Goal: Task Accomplishment & Management: Complete application form

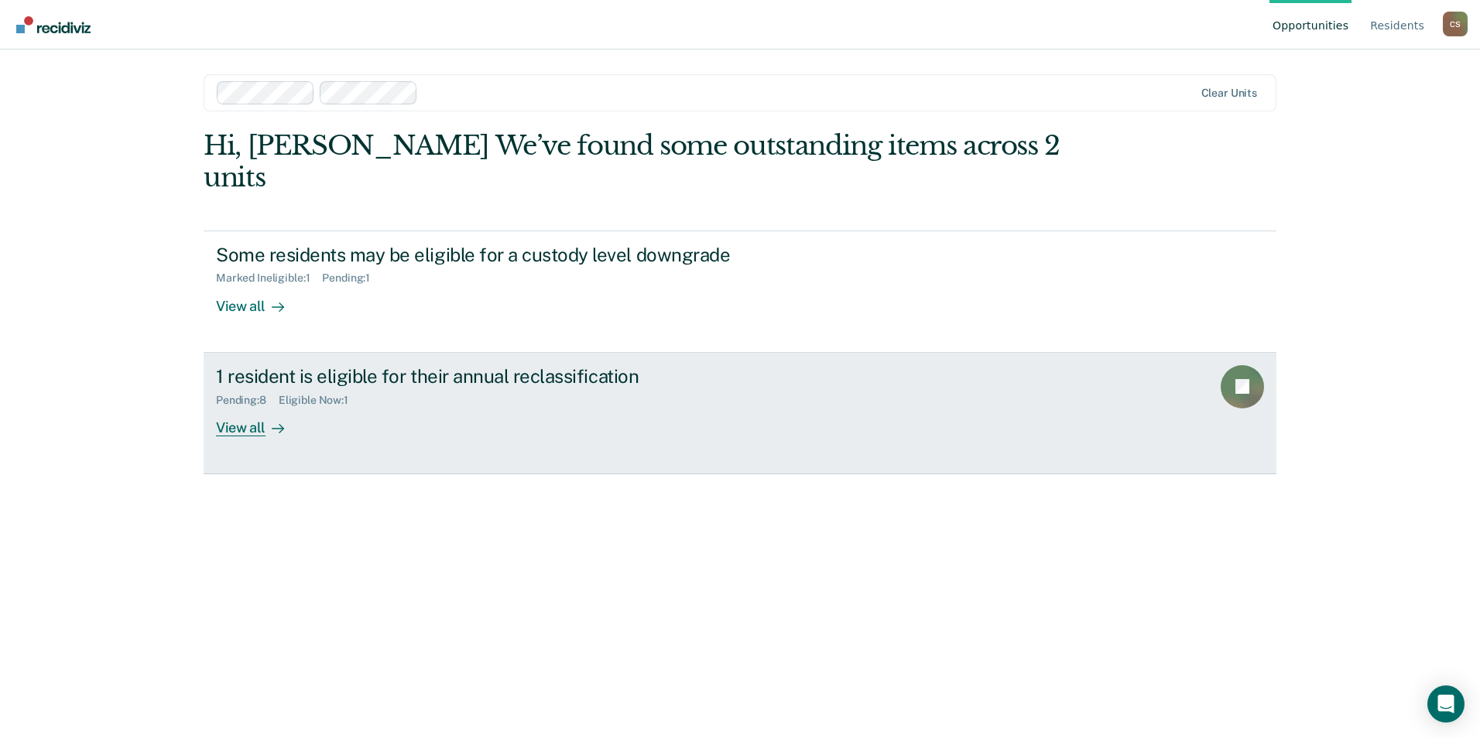
click at [483, 380] on div "1 resident is eligible for their annual reclassification Pending : 8 Eligible N…" at bounding box center [506, 400] width 581 height 71
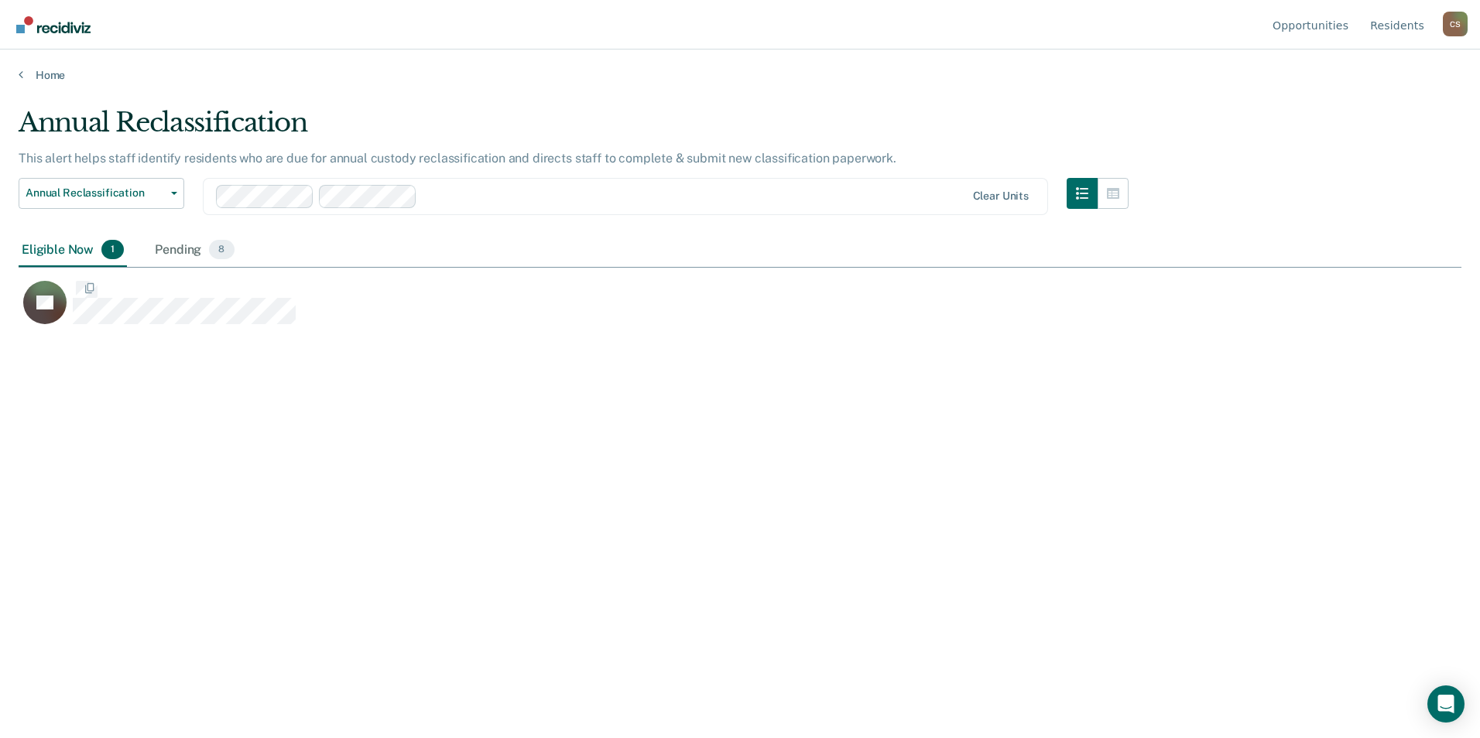
scroll to position [504, 1431]
click at [50, 72] on link "Home" at bounding box center [740, 75] width 1443 height 14
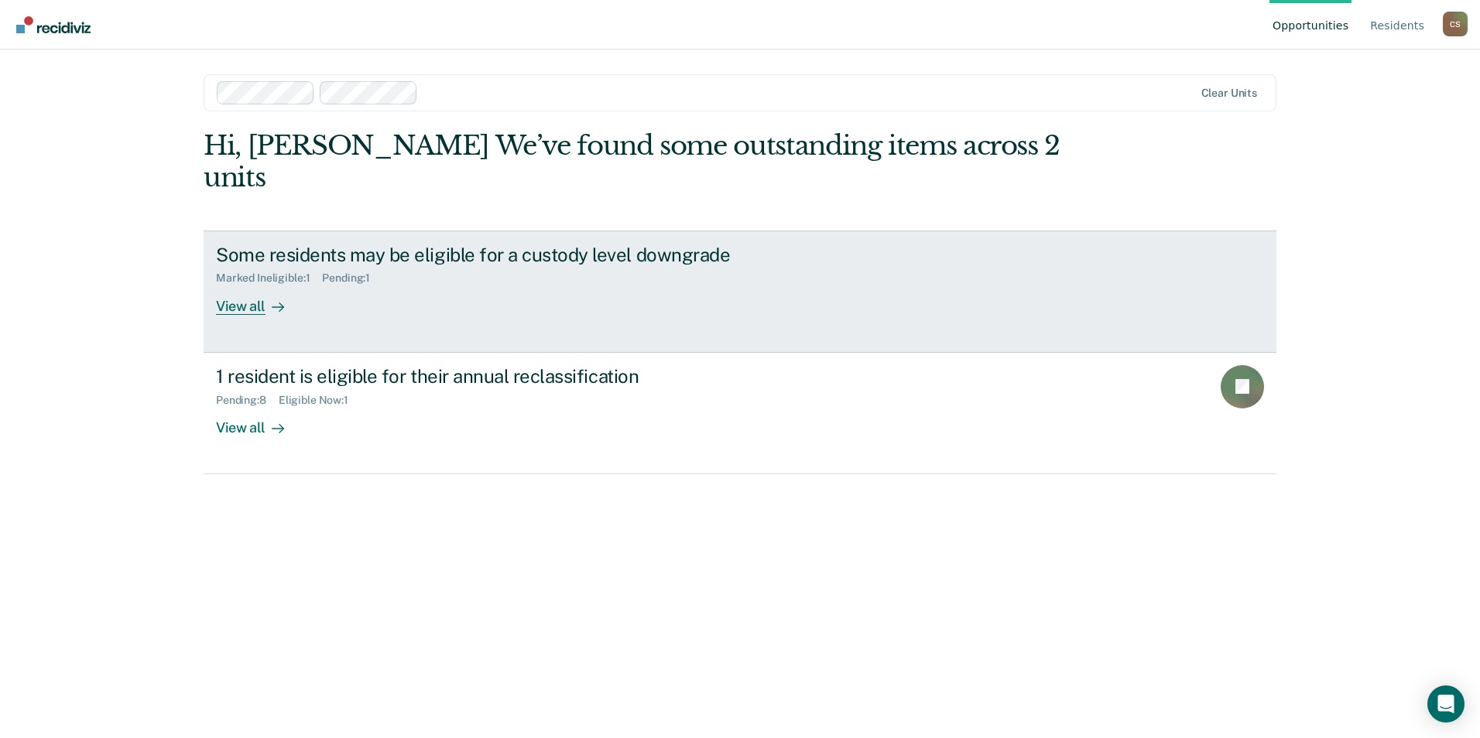
click at [252, 285] on div "View all" at bounding box center [259, 300] width 87 height 30
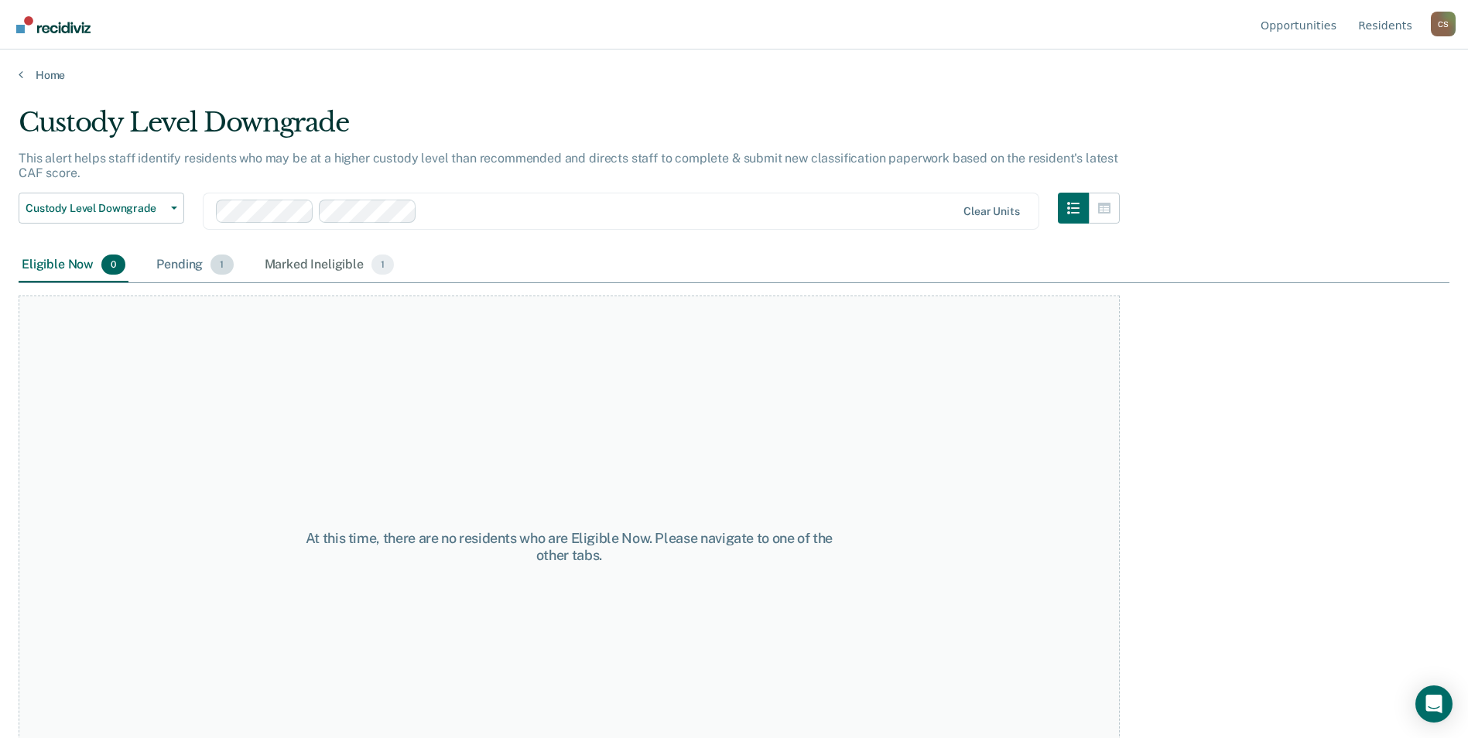
click at [201, 252] on div "Pending 1" at bounding box center [194, 265] width 83 height 34
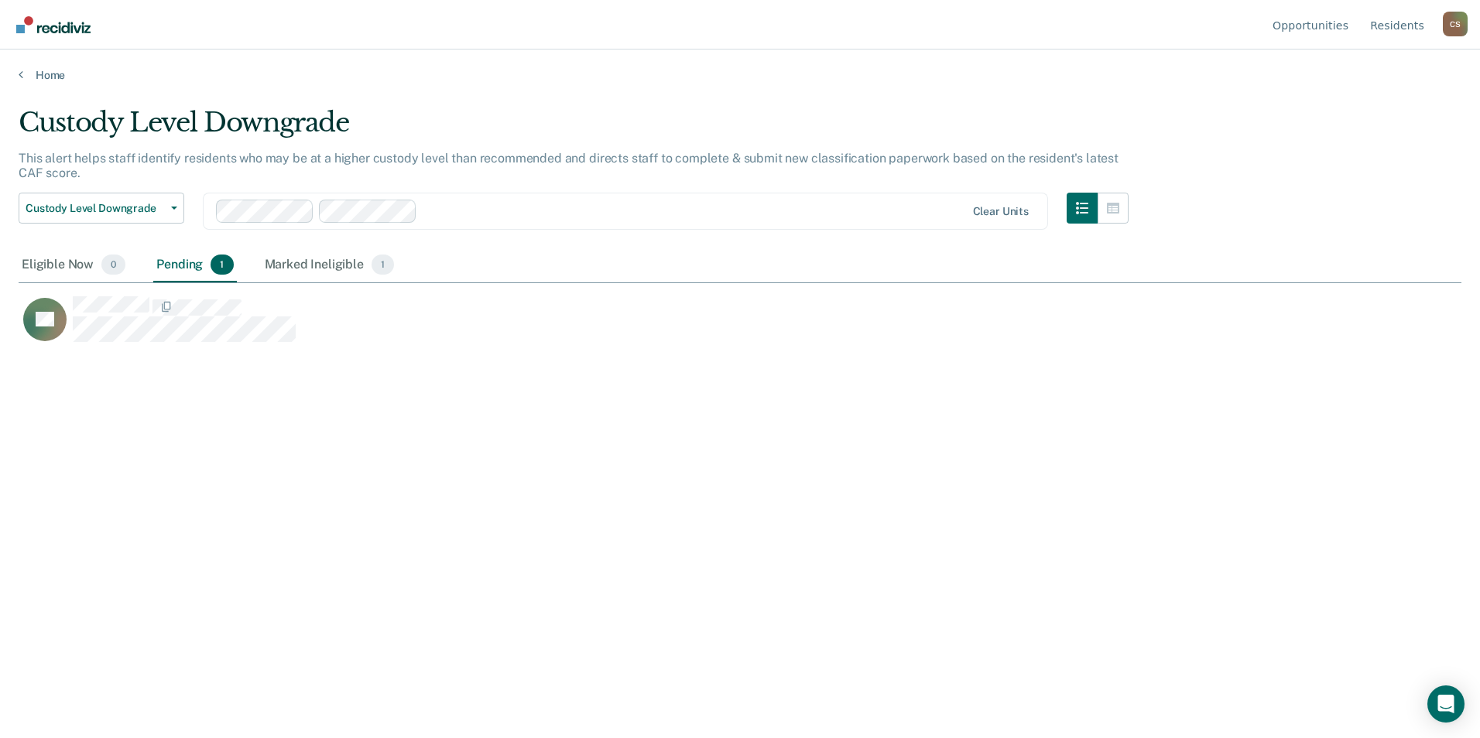
scroll to position [504, 1431]
click at [287, 268] on div "Marked Ineligible 1" at bounding box center [330, 265] width 136 height 34
click at [83, 254] on div "Eligible Now 0" at bounding box center [74, 265] width 110 height 34
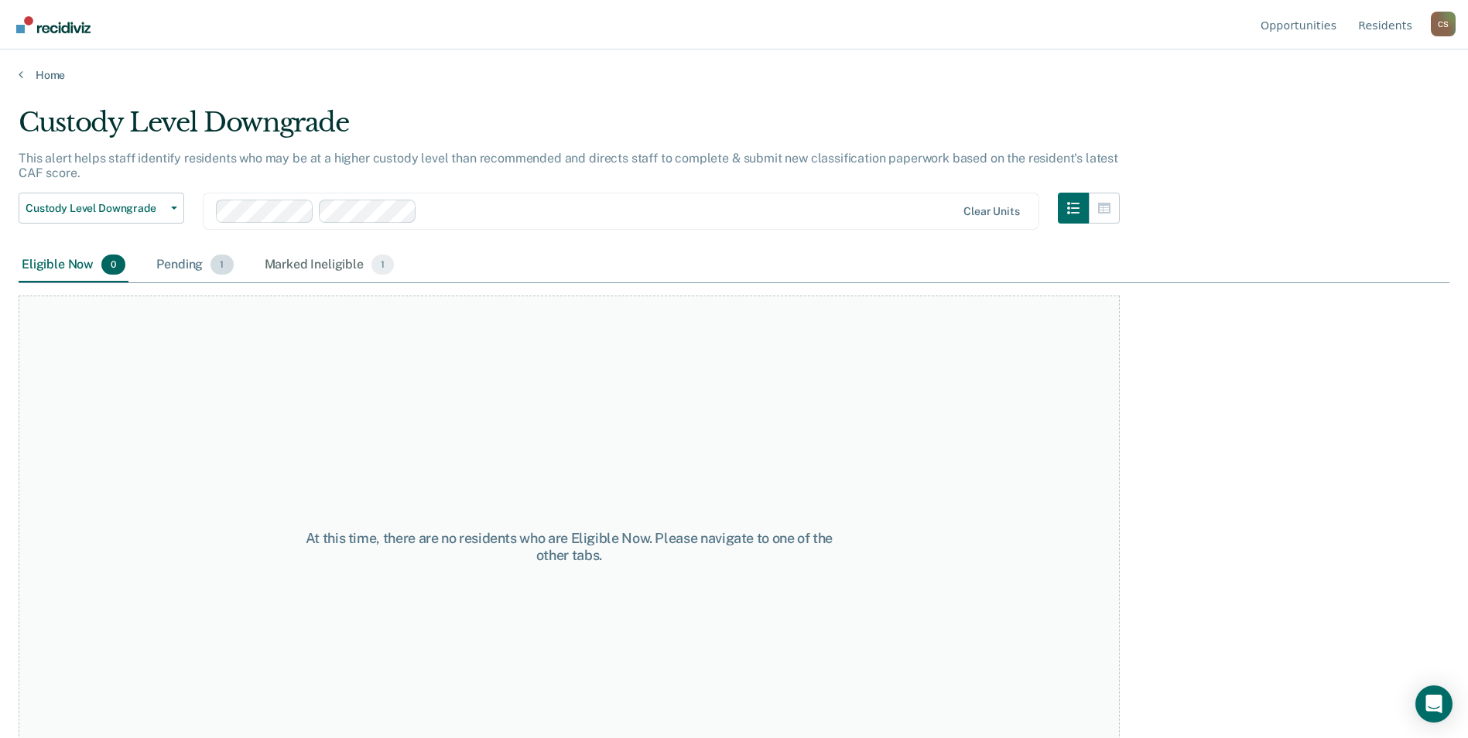
click at [188, 264] on div "Pending 1" at bounding box center [194, 265] width 83 height 34
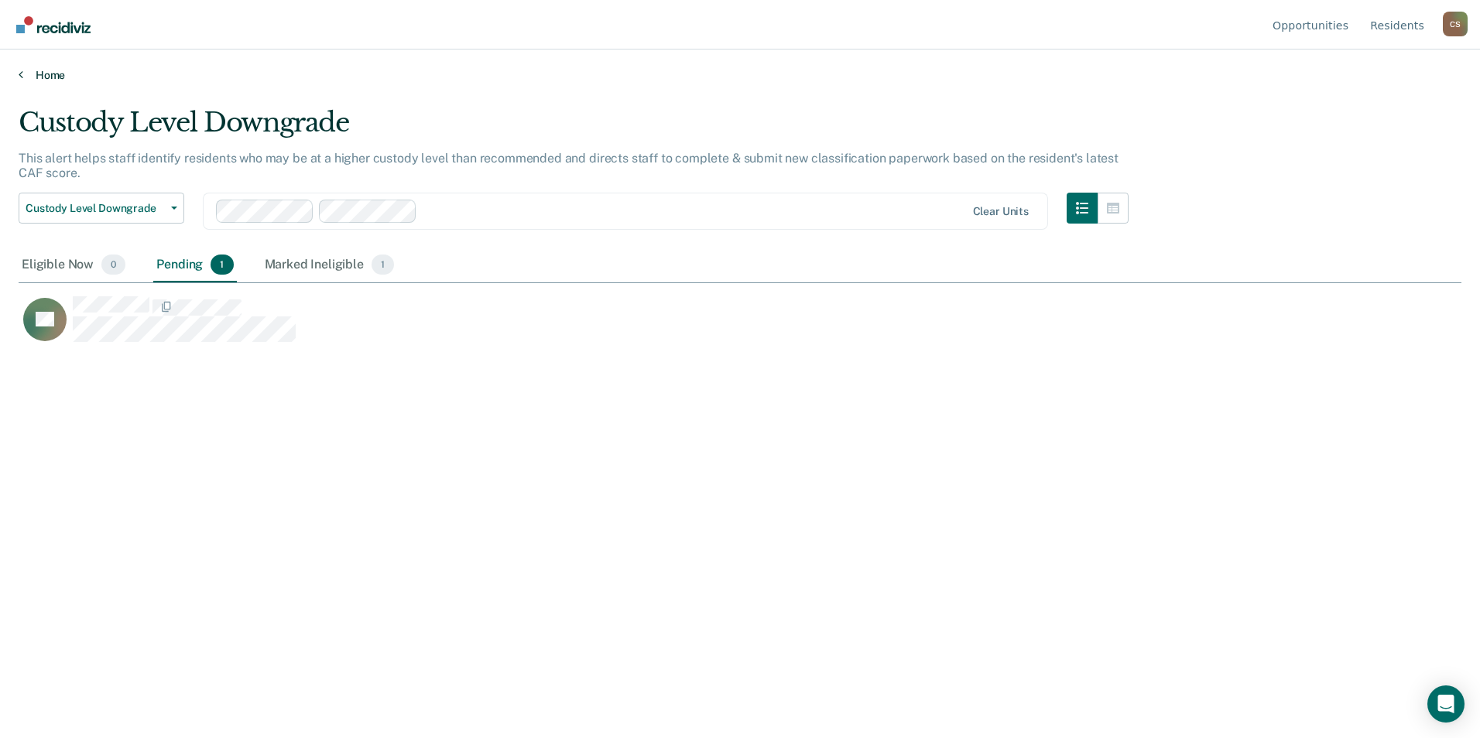
click at [60, 72] on link "Home" at bounding box center [740, 75] width 1443 height 14
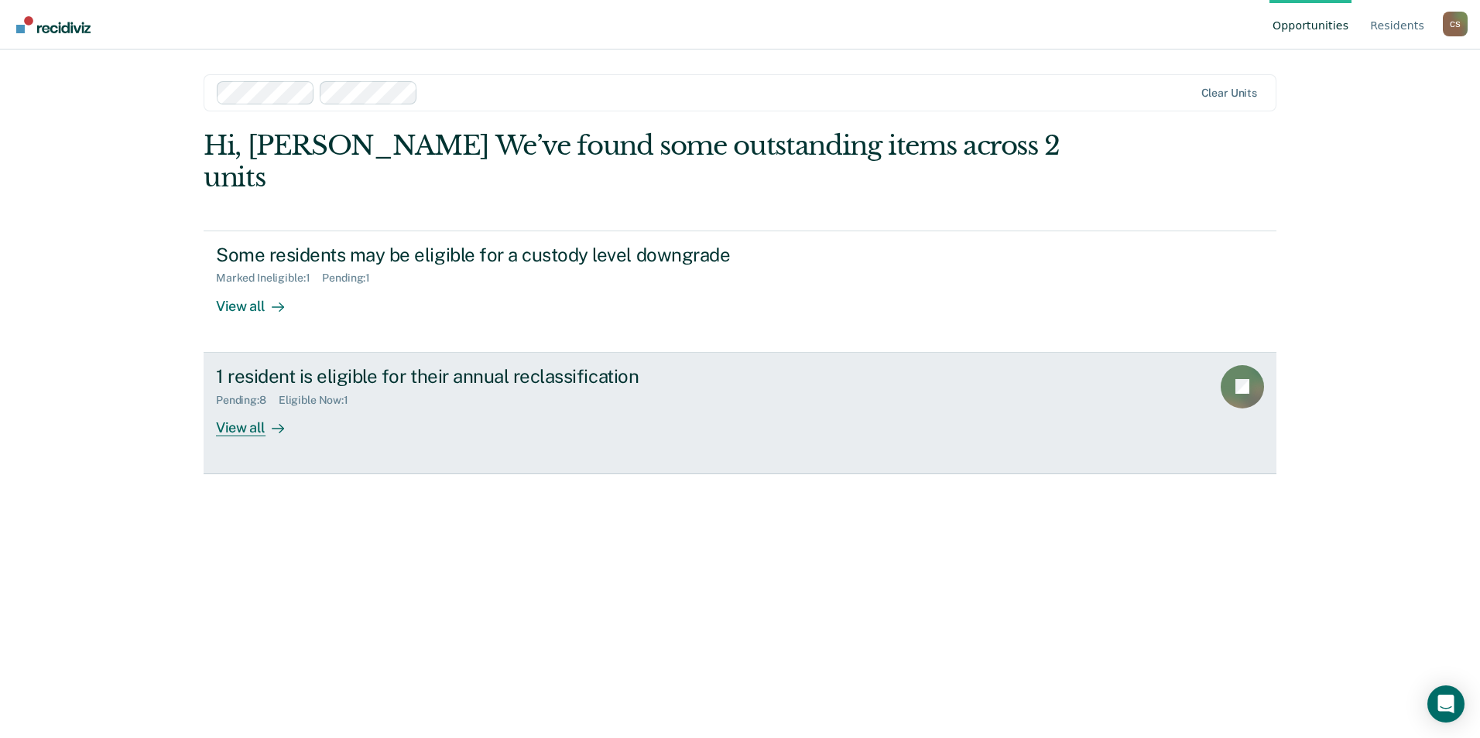
click at [530, 396] on div "1 resident is eligible for their annual reclassification Pending : 8 Eligible N…" at bounding box center [506, 400] width 581 height 71
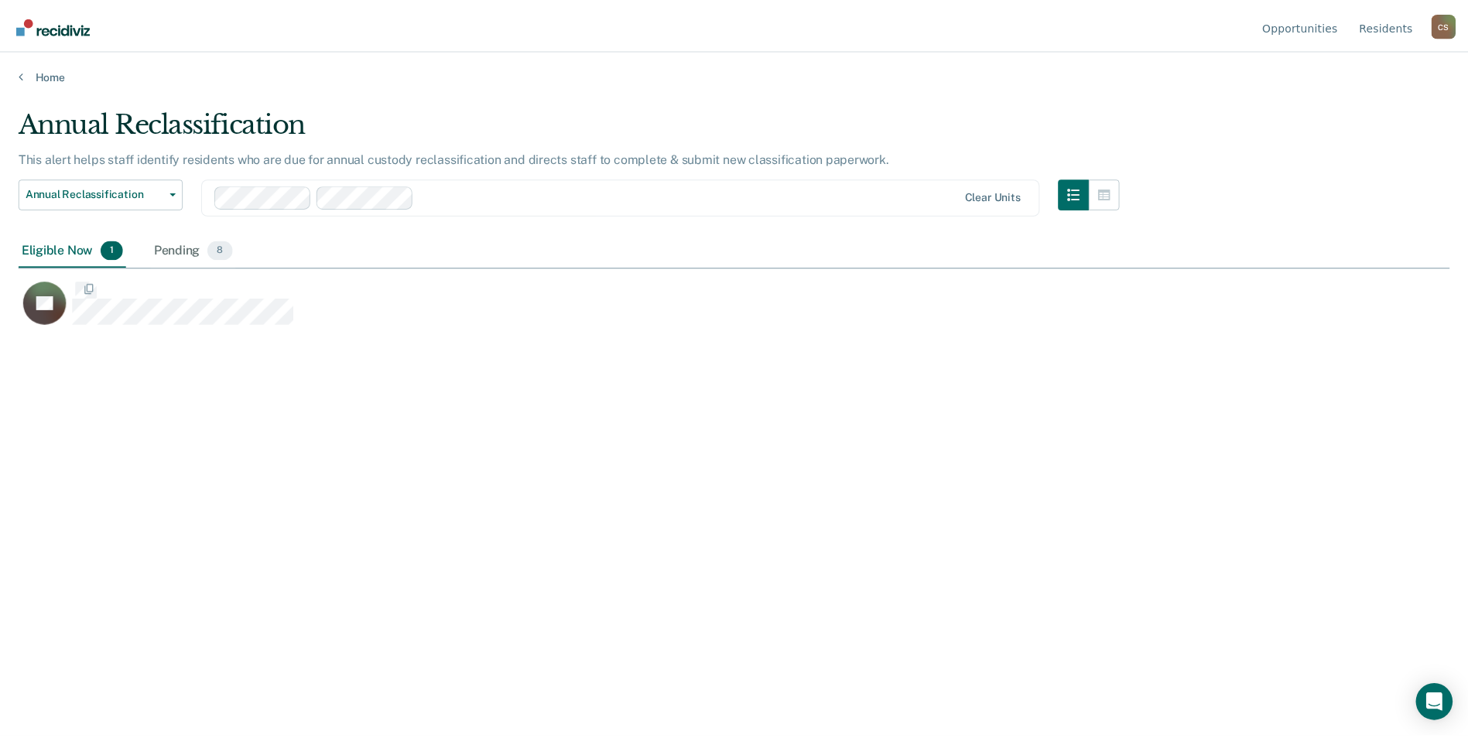
scroll to position [504, 1431]
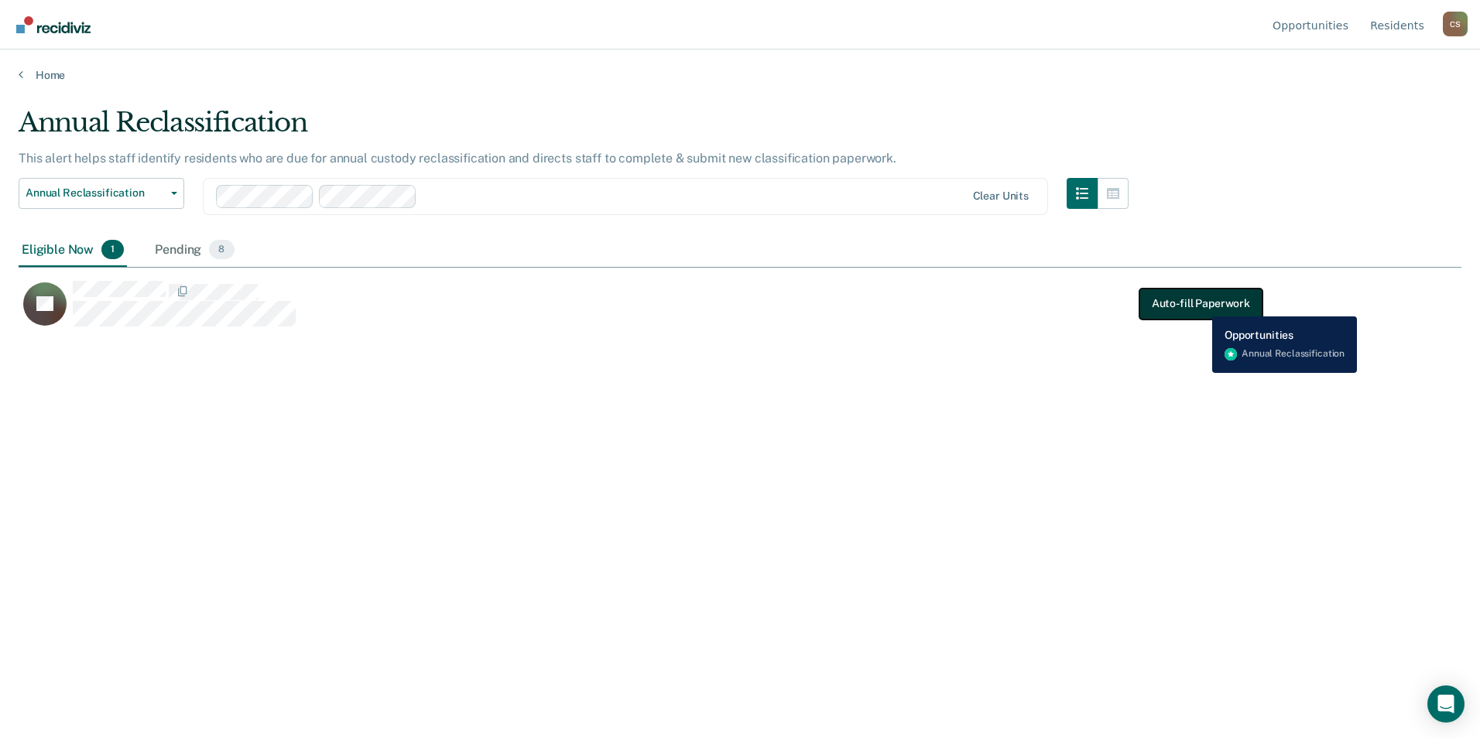
click at [1200, 305] on button "Auto-fill Paperwork" at bounding box center [1200, 304] width 123 height 31
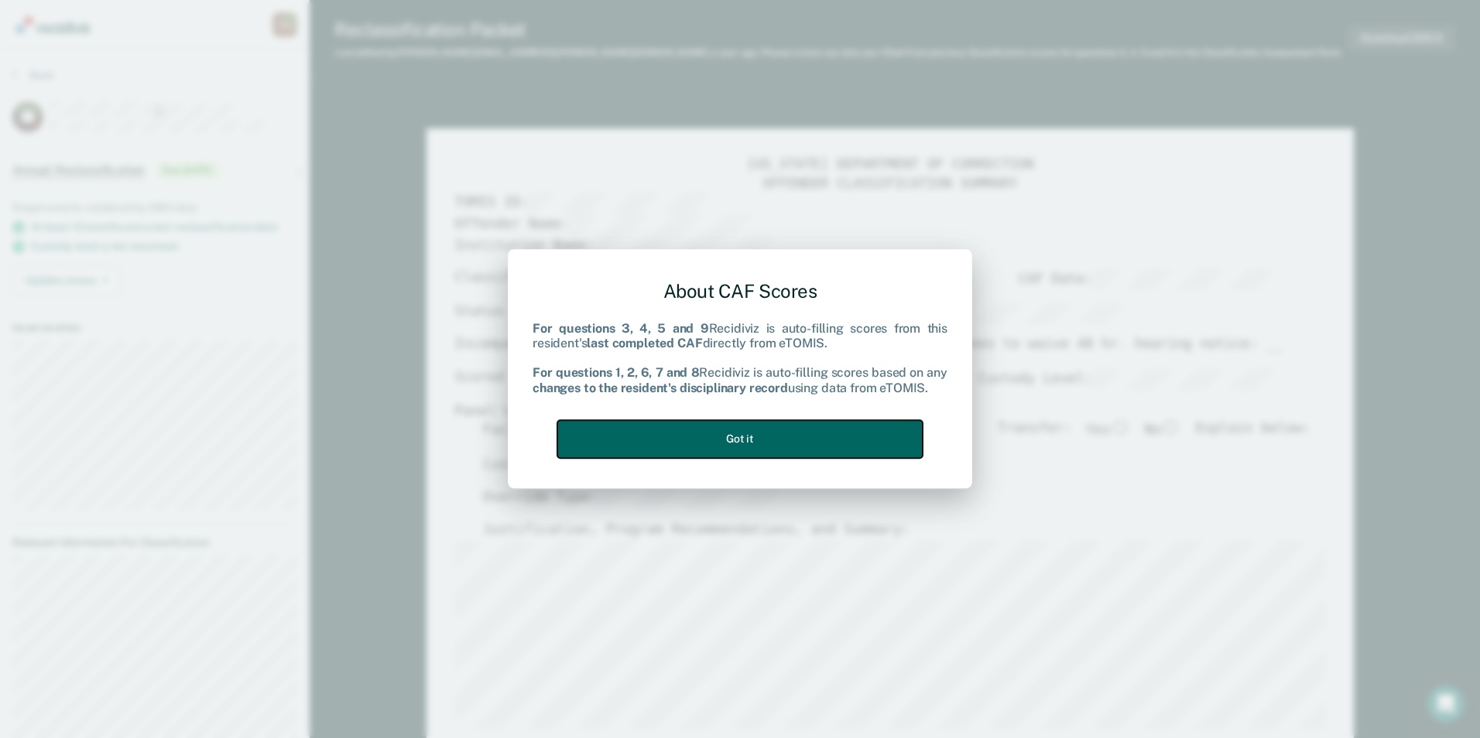
click at [728, 430] on button "Got it" at bounding box center [739, 439] width 365 height 38
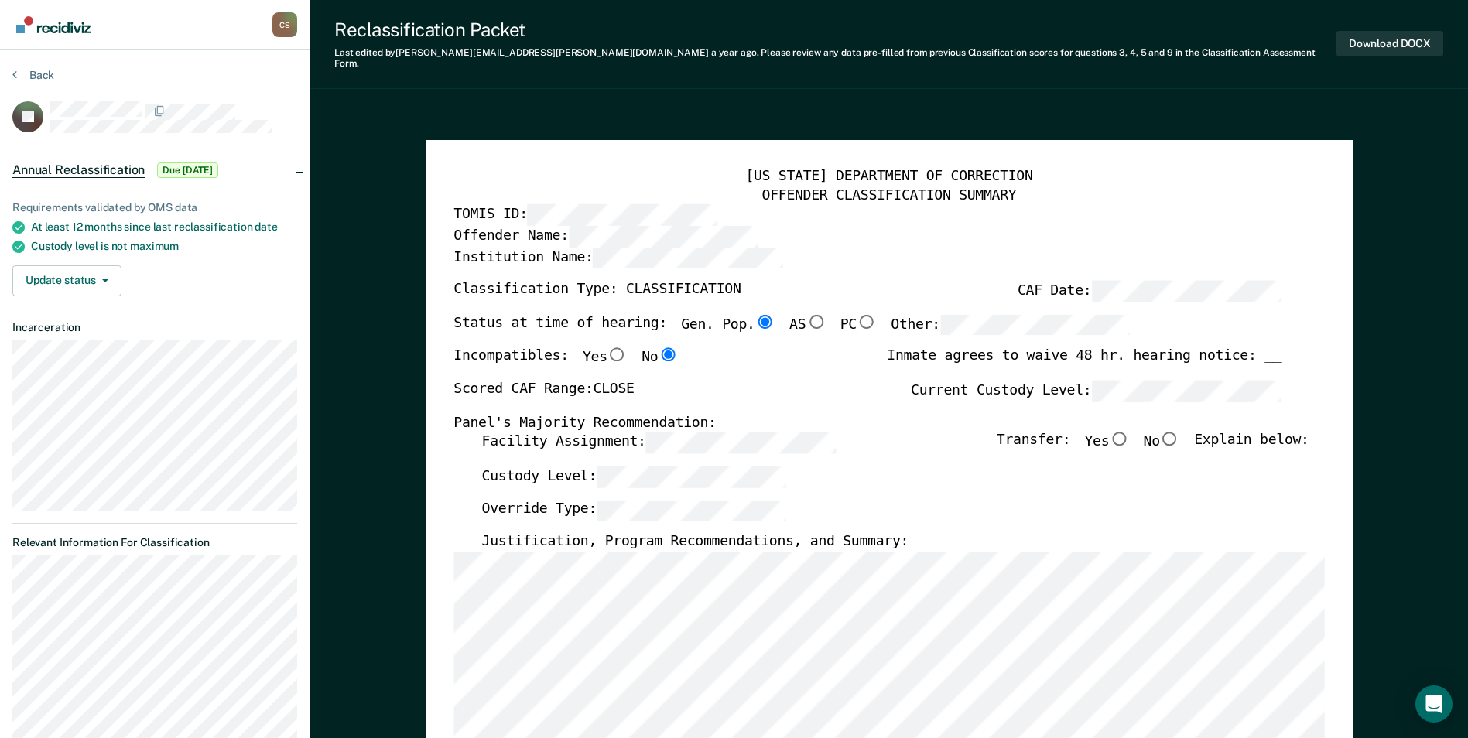
type textarea "x"
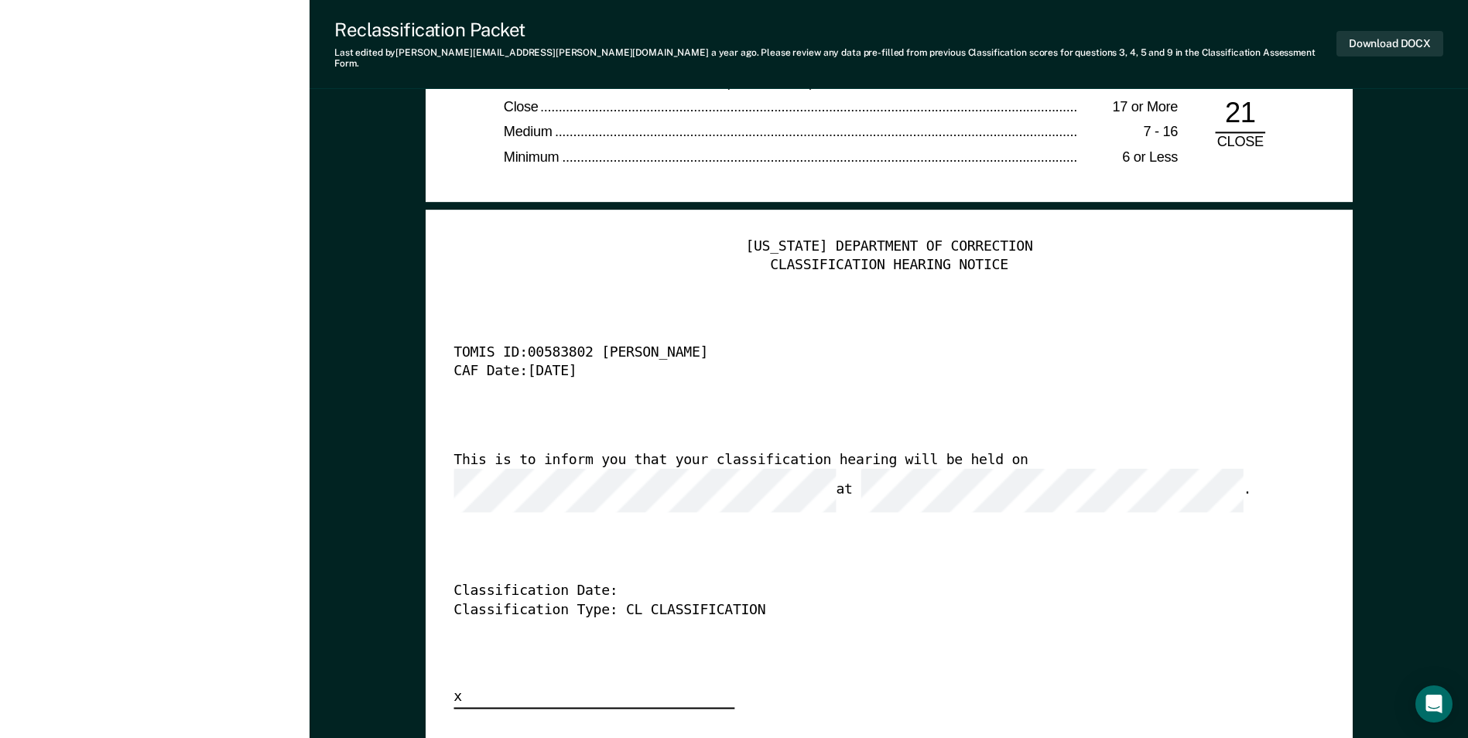
scroll to position [3793, 0]
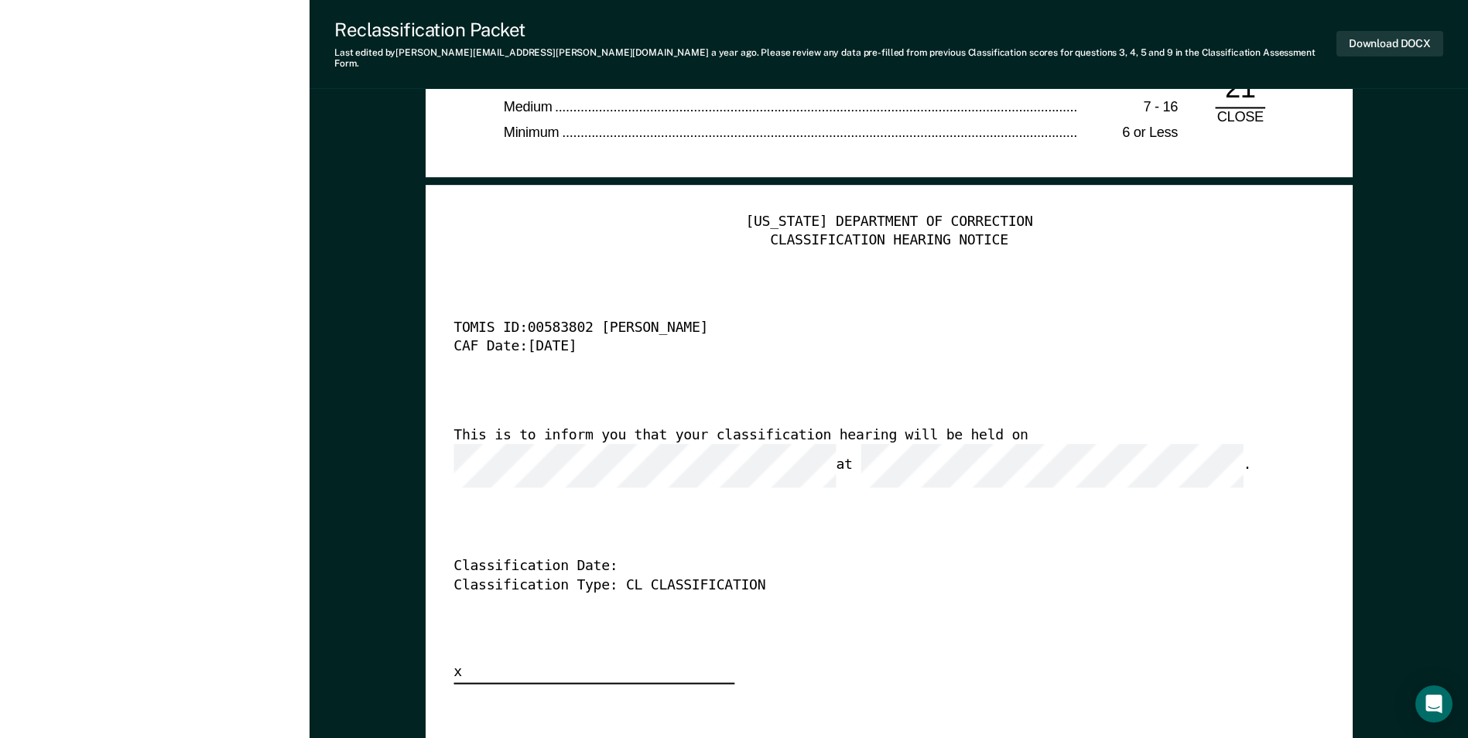
click at [1135, 609] on div "[US_STATE] DEPARTMENT OF CORRECTION CLASSIFICATION HEARING NOTICE TOMIS ID: 005…" at bounding box center [889, 449] width 871 height 471
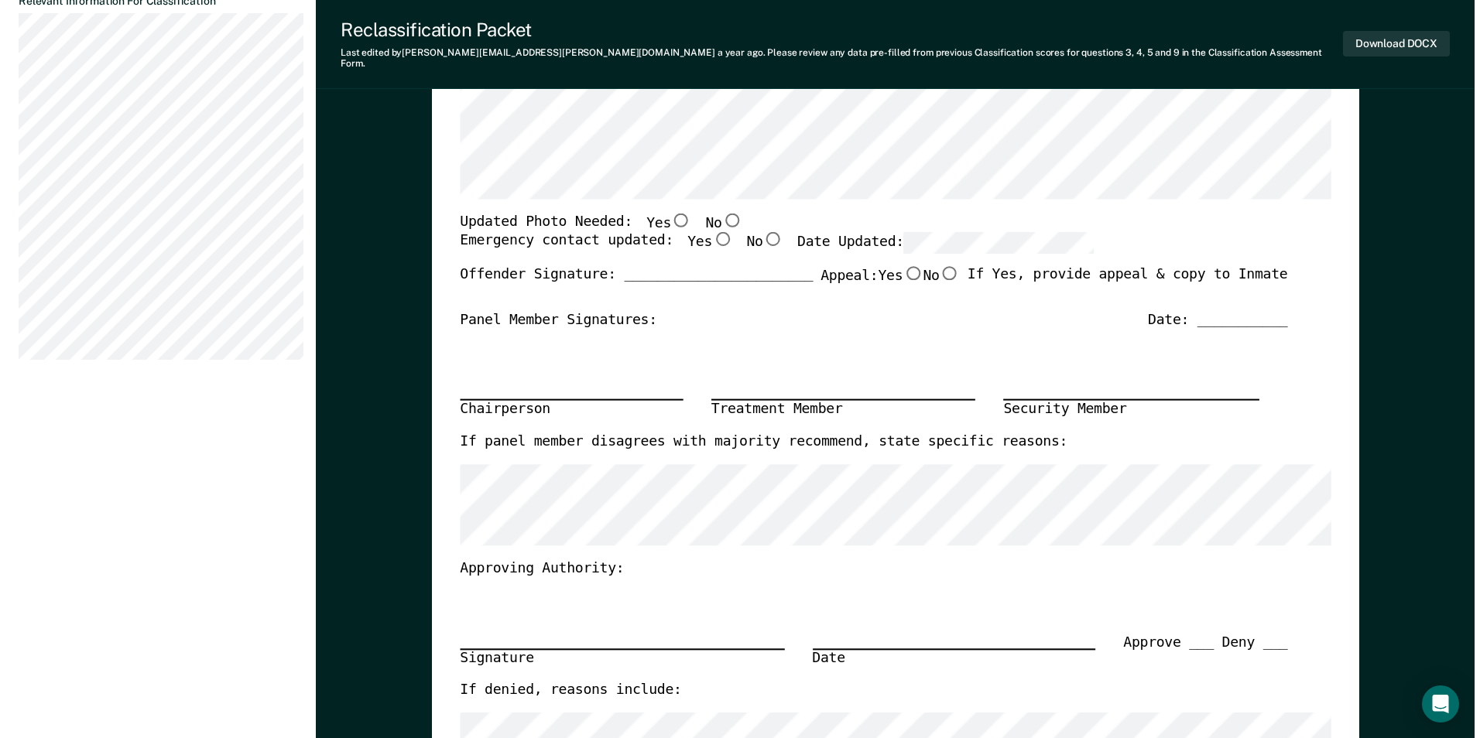
scroll to position [0, 0]
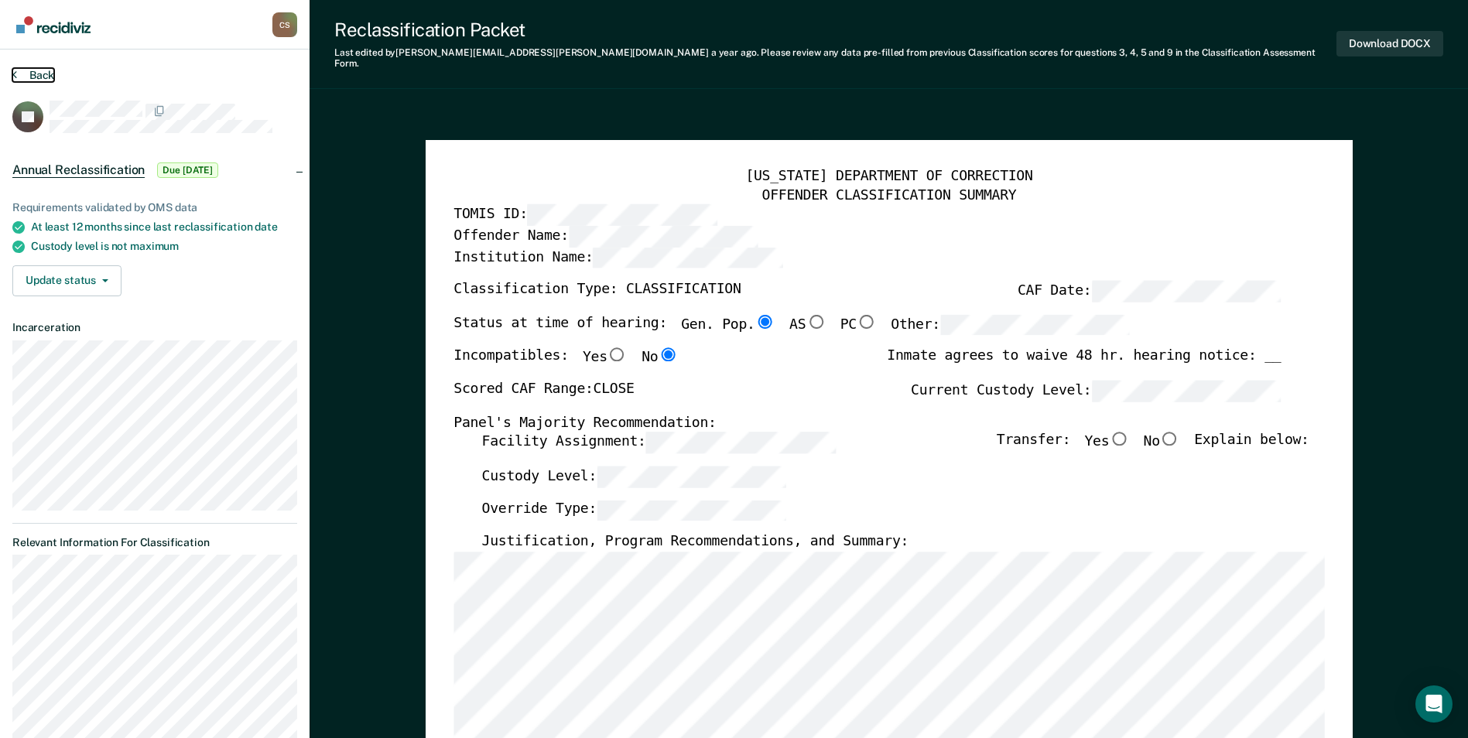
click at [41, 70] on button "Back" at bounding box center [33, 75] width 42 height 14
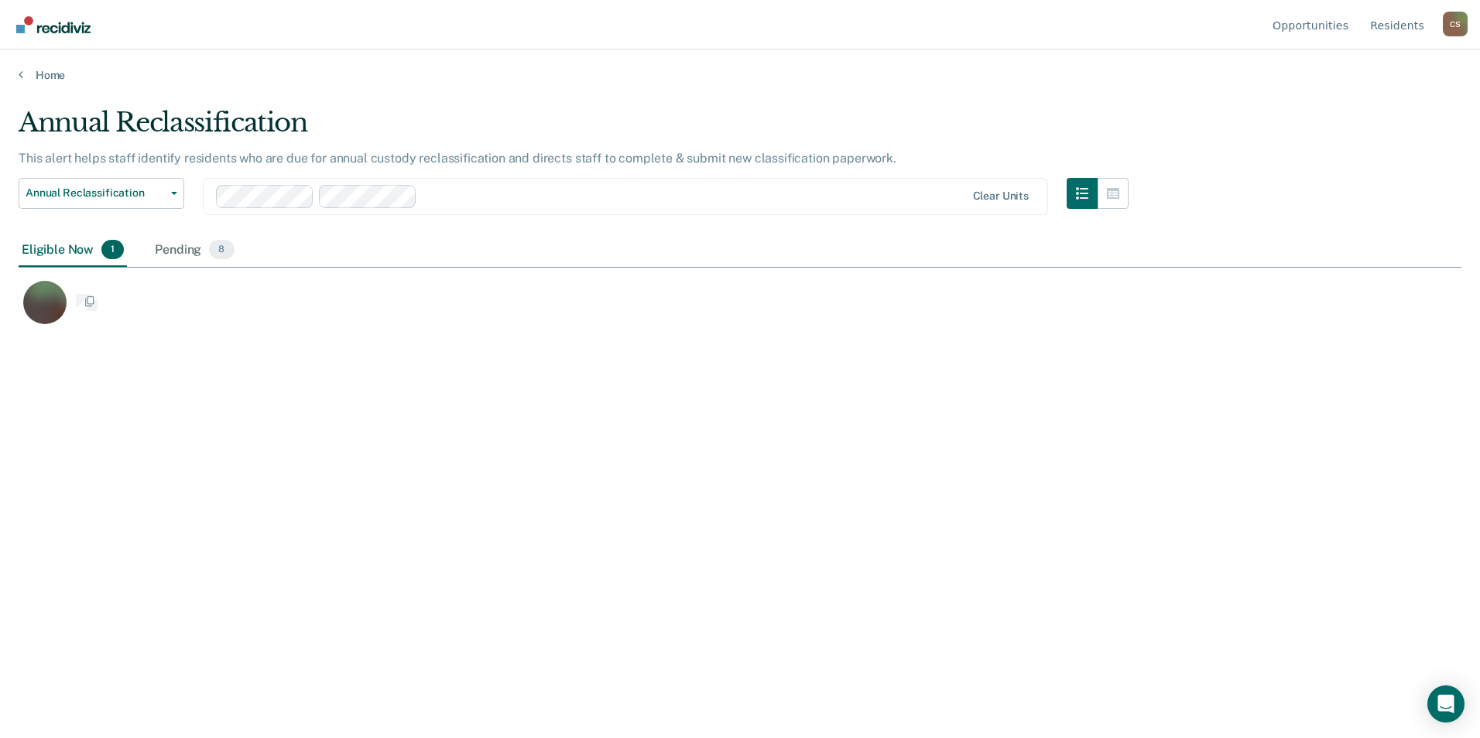
scroll to position [504, 1431]
click at [52, 74] on link "Home" at bounding box center [740, 75] width 1443 height 14
